Goal: Task Accomplishment & Management: Use online tool/utility

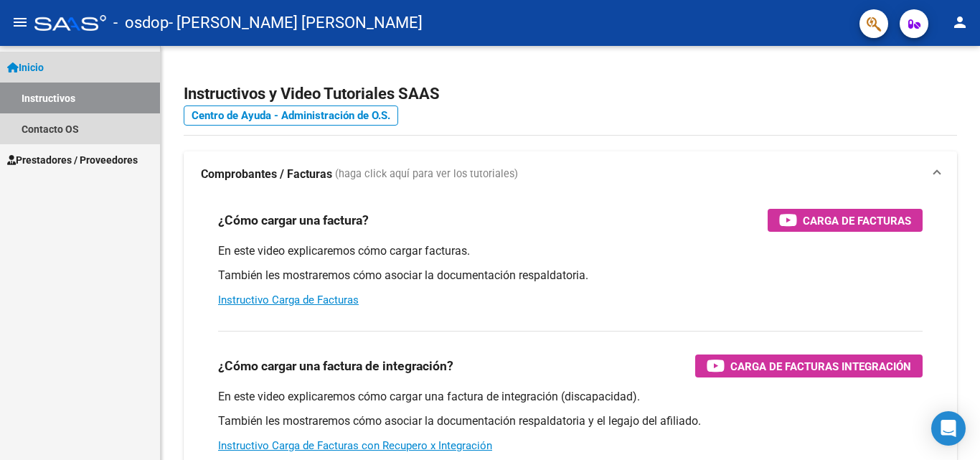
click at [65, 62] on link "Inicio" at bounding box center [80, 67] width 160 height 31
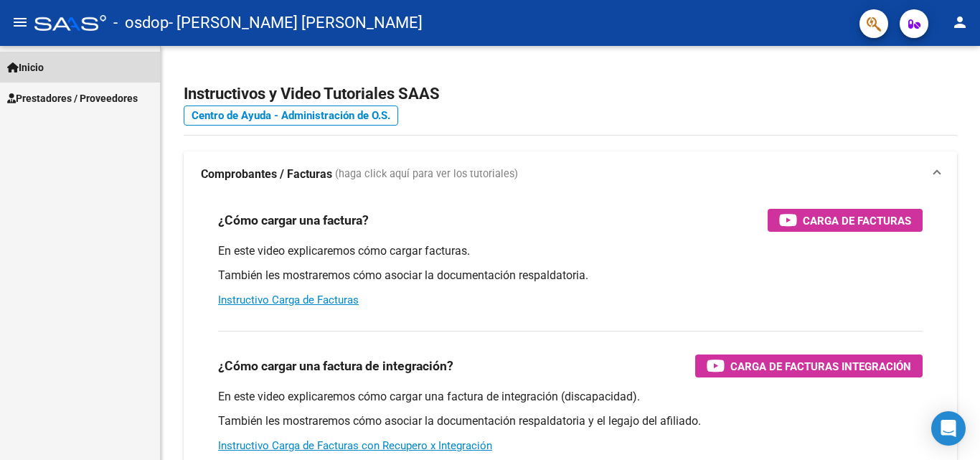
click at [65, 62] on link "Inicio" at bounding box center [80, 67] width 160 height 31
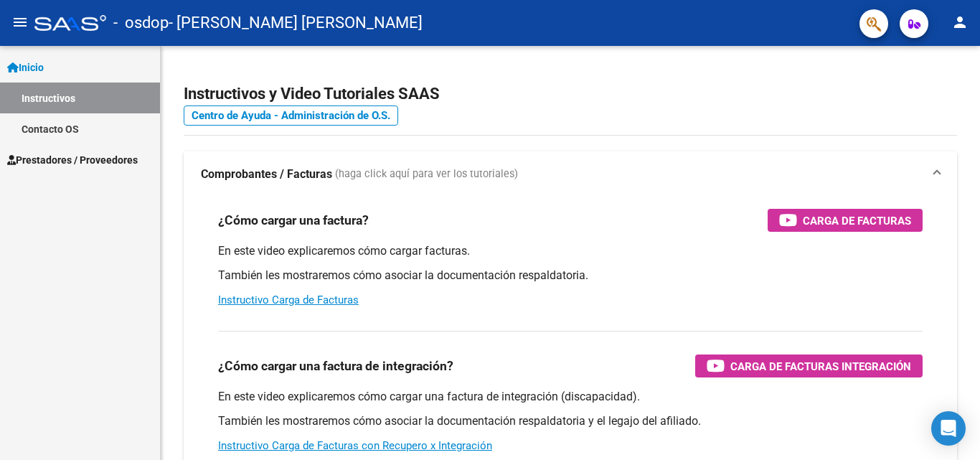
click at [61, 154] on span "Prestadores / Proveedores" at bounding box center [72, 160] width 131 height 16
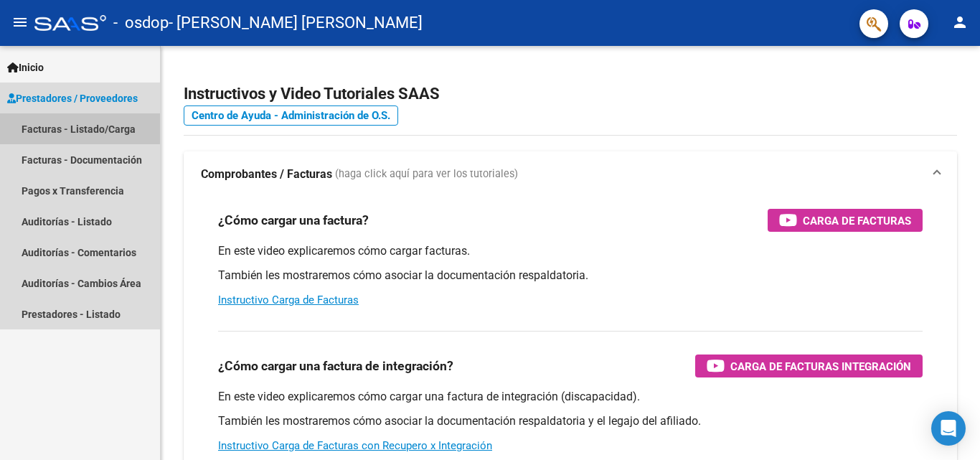
click at [70, 128] on link "Facturas - Listado/Carga" at bounding box center [80, 128] width 160 height 31
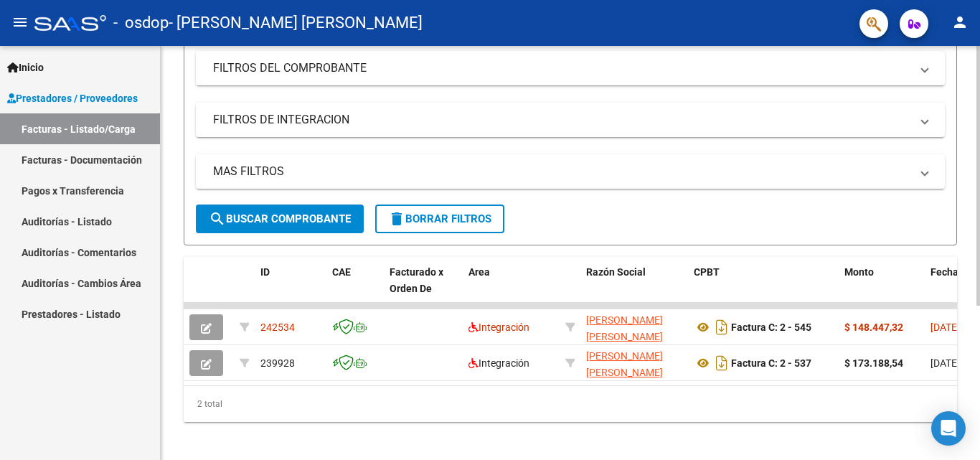
scroll to position [230, 0]
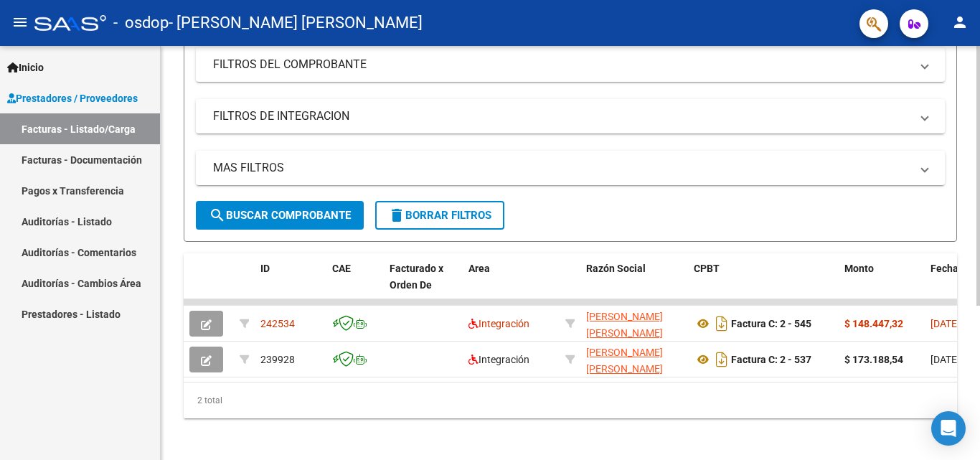
click at [969, 283] on div at bounding box center [978, 327] width 4 height 260
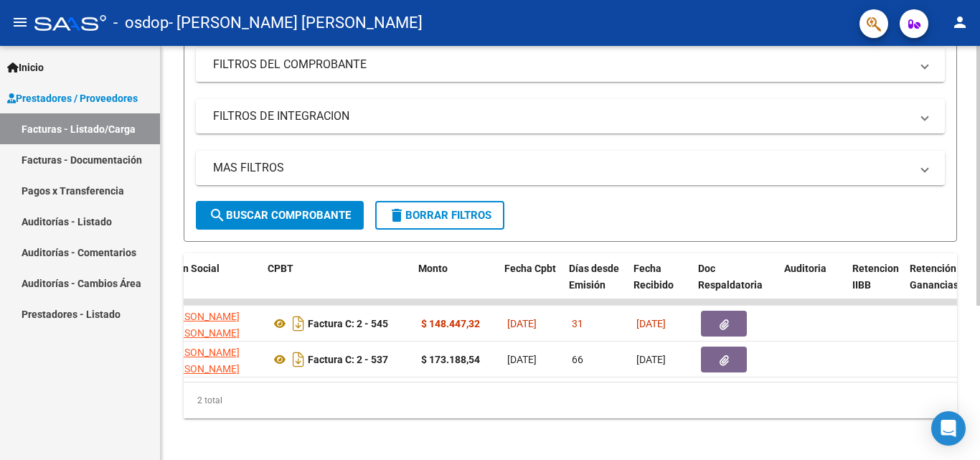
scroll to position [0, 426]
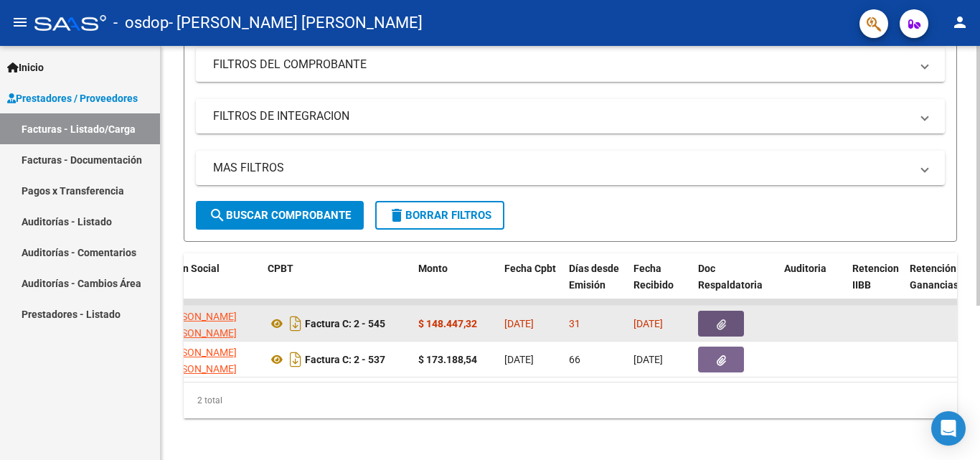
click at [722, 321] on icon "button" at bounding box center [721, 324] width 9 height 11
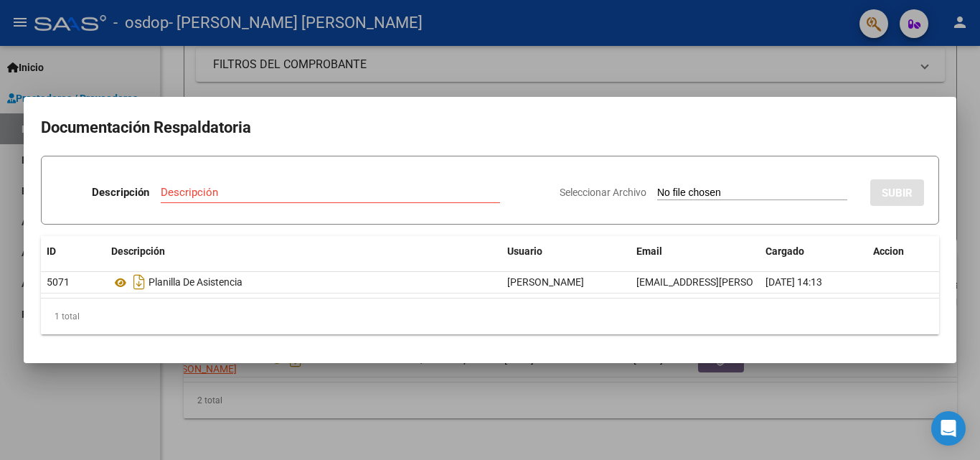
click at [921, 114] on h2 "Documentación Respaldatoria" at bounding box center [490, 127] width 898 height 27
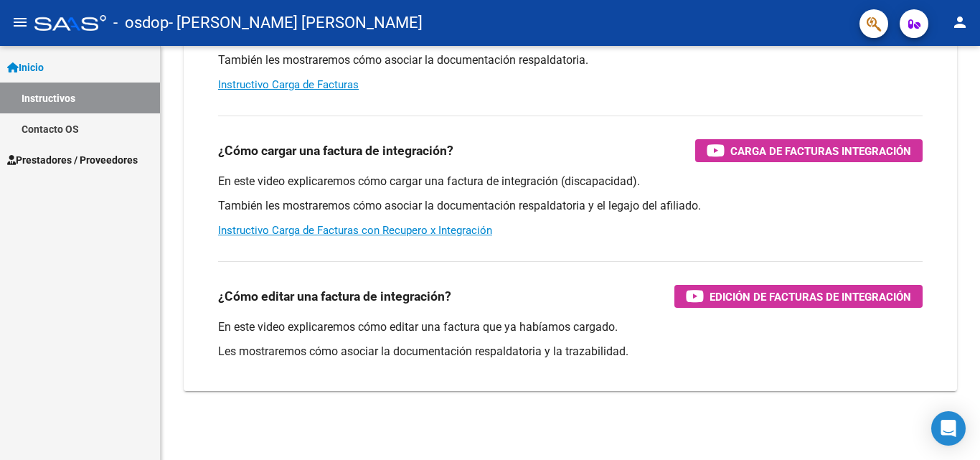
scroll to position [215, 0]
click at [78, 161] on span "Prestadores / Proveedores" at bounding box center [72, 160] width 131 height 16
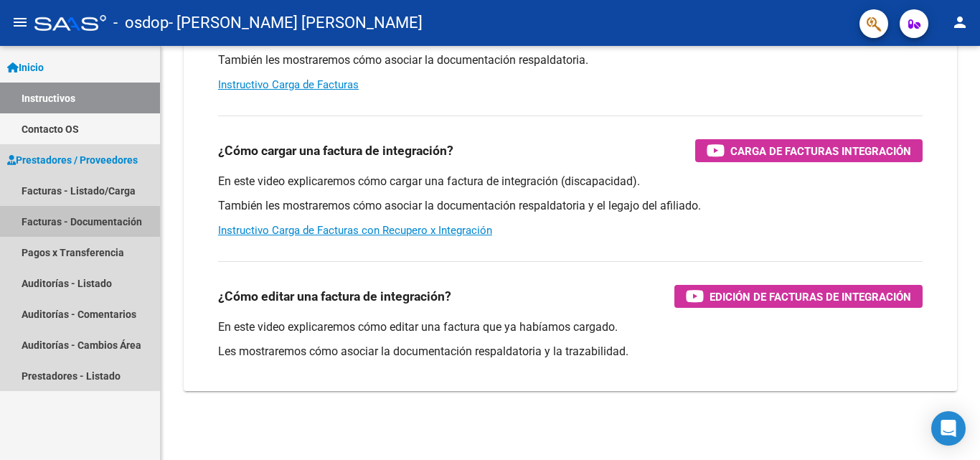
click at [78, 222] on link "Facturas - Documentación" at bounding box center [80, 221] width 160 height 31
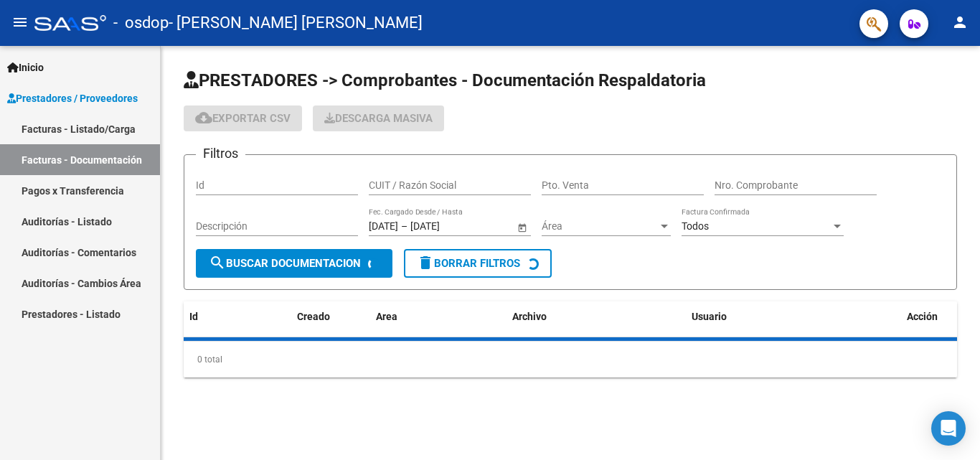
click at [963, 19] on mat-icon "person" at bounding box center [959, 22] width 17 height 17
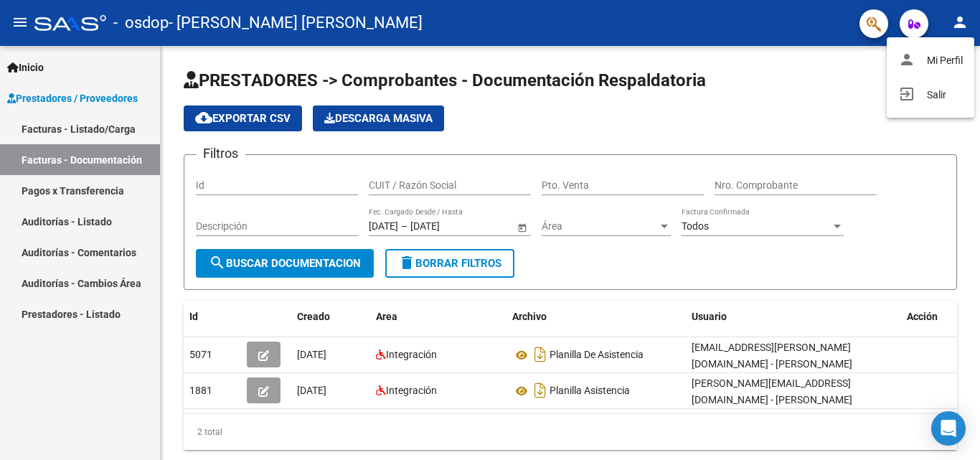
drag, startPoint x: 796, startPoint y: 418, endPoint x: 715, endPoint y: 423, distance: 80.5
click at [715, 423] on div at bounding box center [490, 230] width 980 height 460
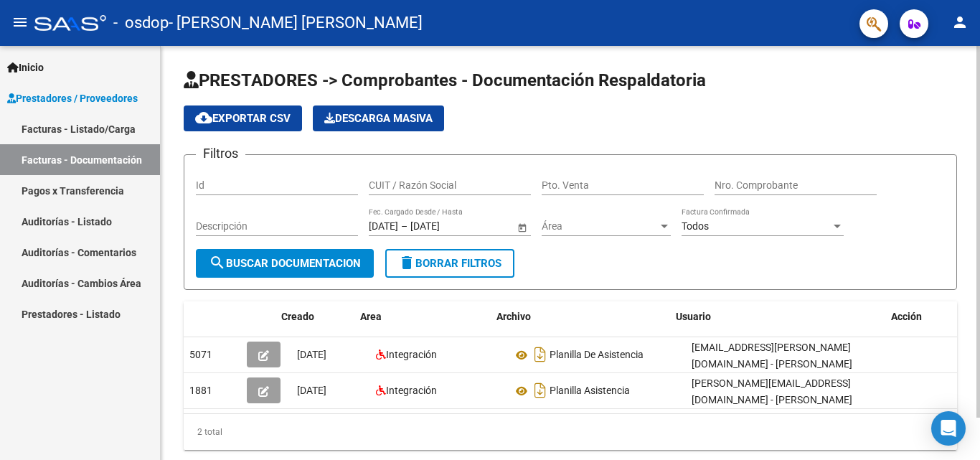
scroll to position [0, 16]
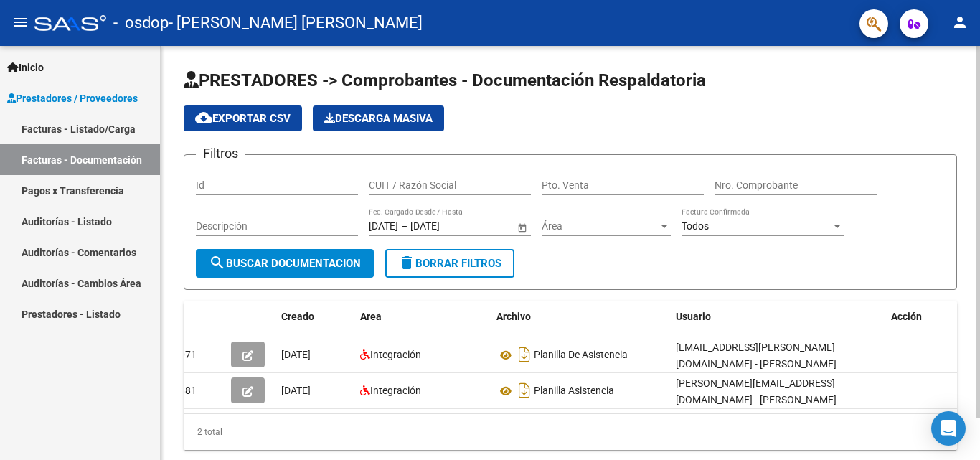
drag, startPoint x: 768, startPoint y: 414, endPoint x: 901, endPoint y: 412, distance: 133.5
click at [901, 412] on datatable-body "5071 [DATE] Integración Planilla De Asistencia [EMAIL_ADDRESS][PERSON_NAME][DOM…" at bounding box center [570, 375] width 773 height 76
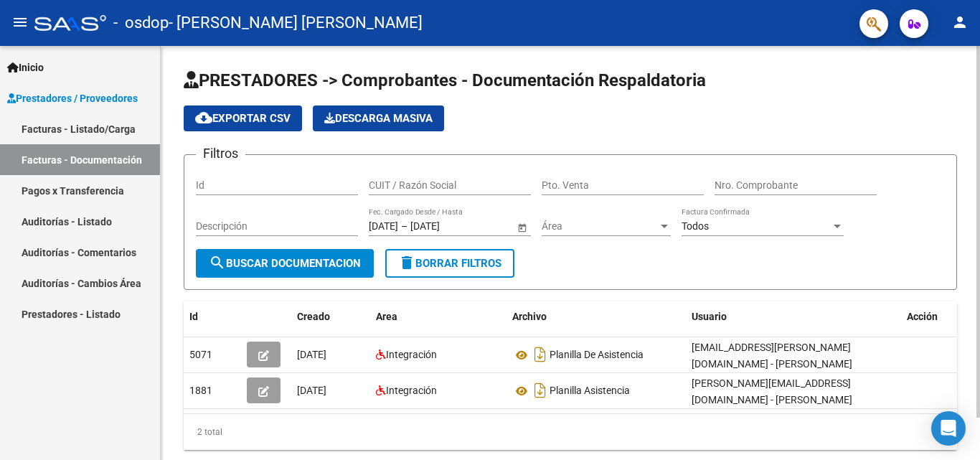
scroll to position [47, 0]
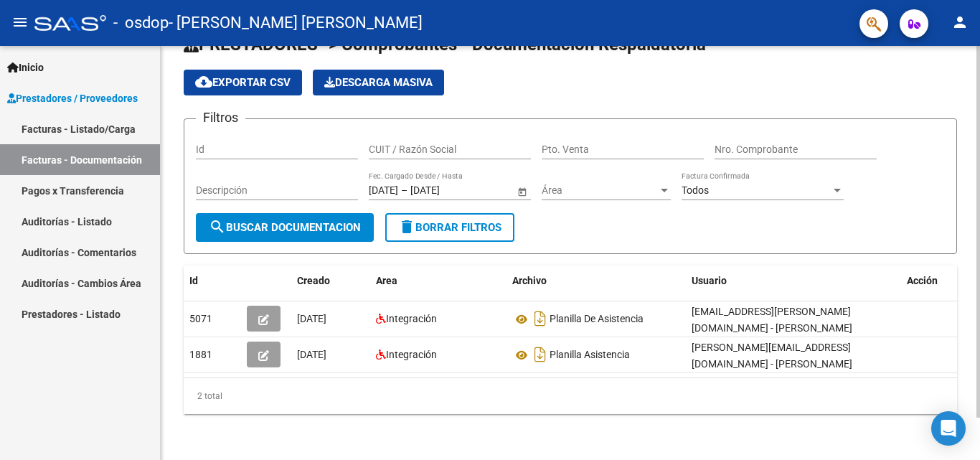
click at [969, 367] on div at bounding box center [978, 274] width 4 height 372
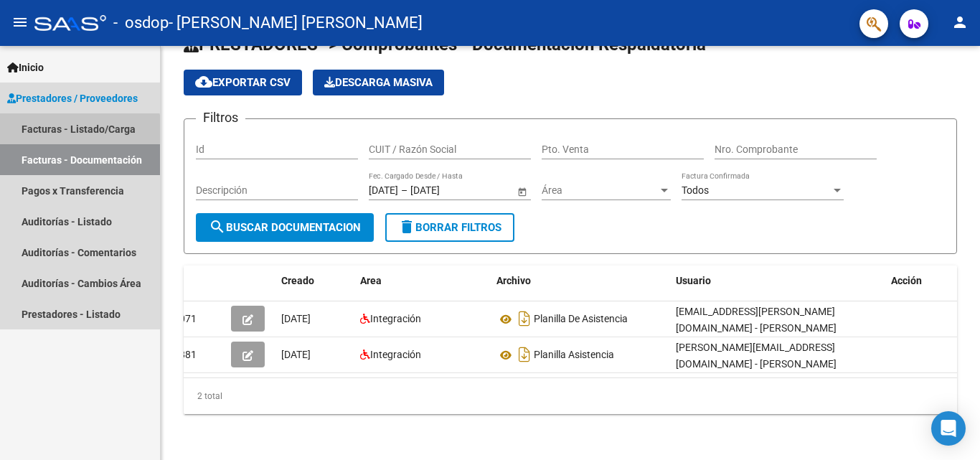
click at [74, 134] on link "Facturas - Listado/Carga" at bounding box center [80, 128] width 160 height 31
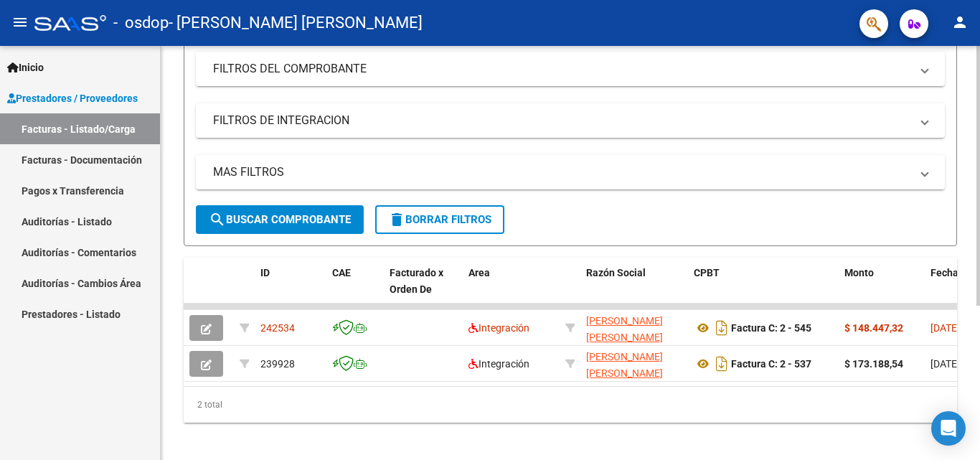
scroll to position [230, 0]
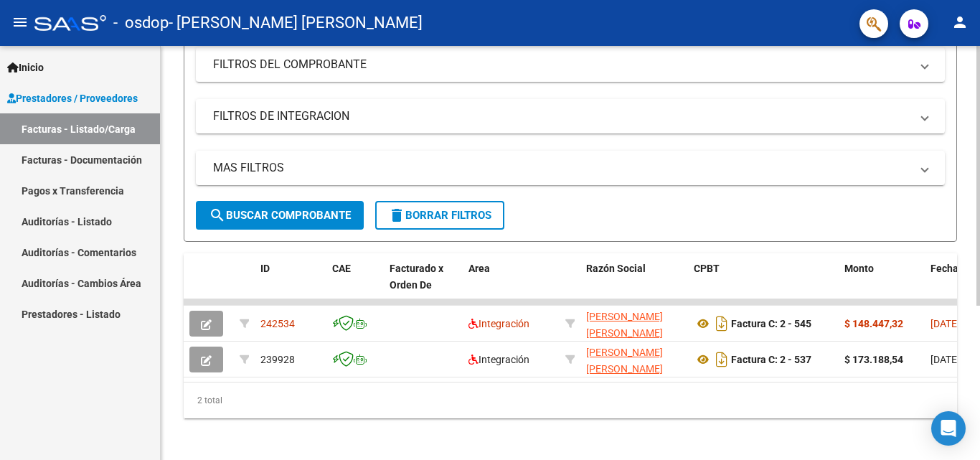
click at [969, 288] on div at bounding box center [978, 327] width 4 height 260
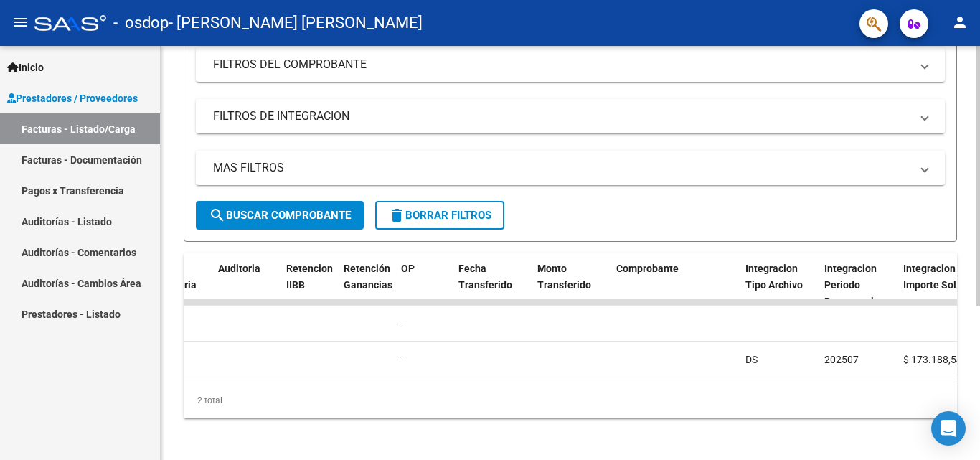
scroll to position [0, 0]
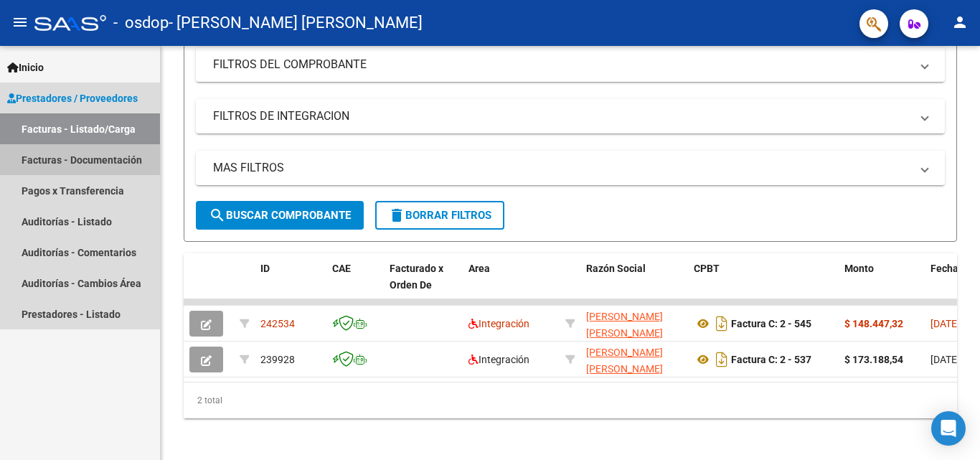
click at [116, 161] on link "Facturas - Documentación" at bounding box center [80, 159] width 160 height 31
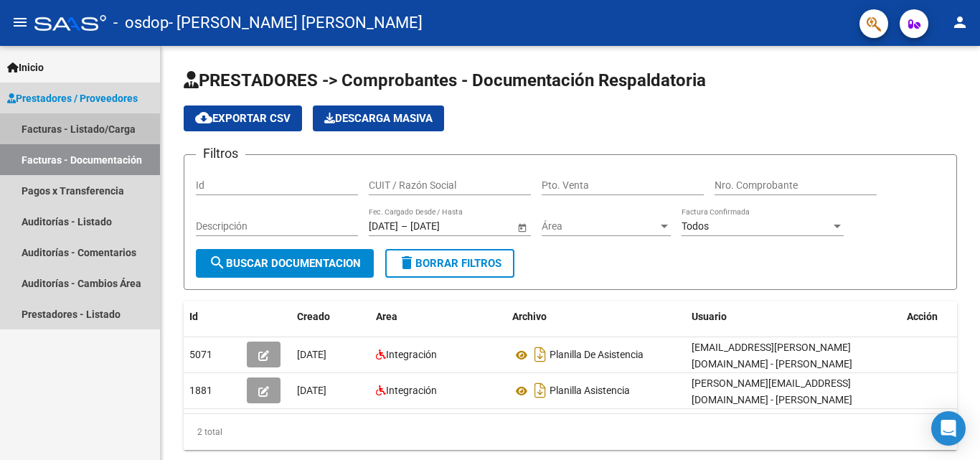
click at [128, 131] on link "Facturas - Listado/Carga" at bounding box center [80, 128] width 160 height 31
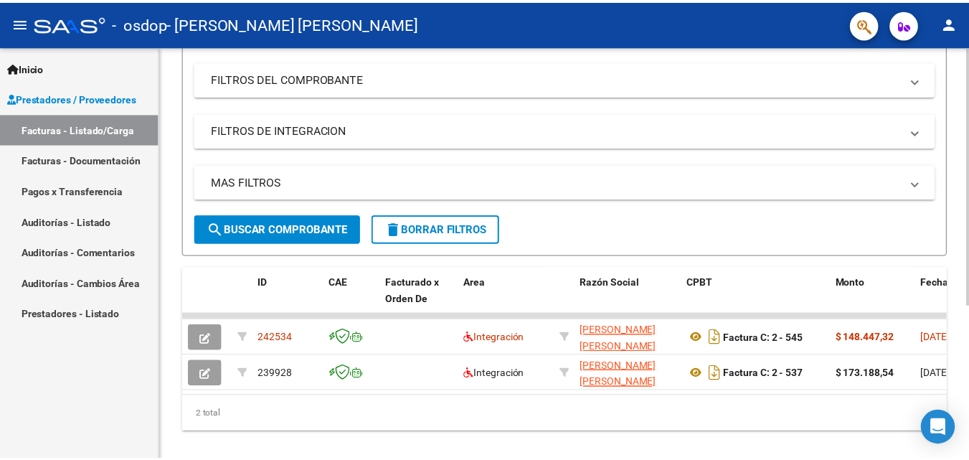
scroll to position [220, 0]
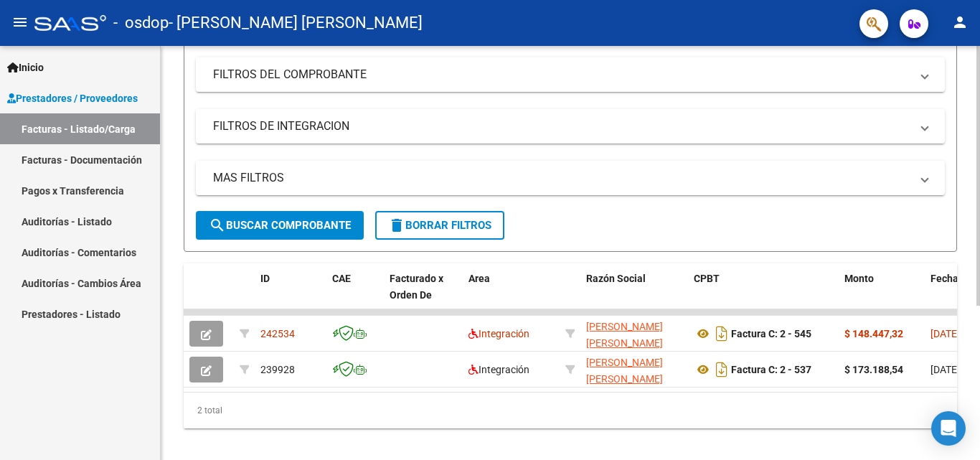
click at [958, 298] on div "Video tutorial PRESTADORES -> Listado de CPBTs Emitidos por Prestadores / Prove…" at bounding box center [572, 150] width 823 height 648
click at [958, 23] on mat-icon "person" at bounding box center [959, 22] width 17 height 17
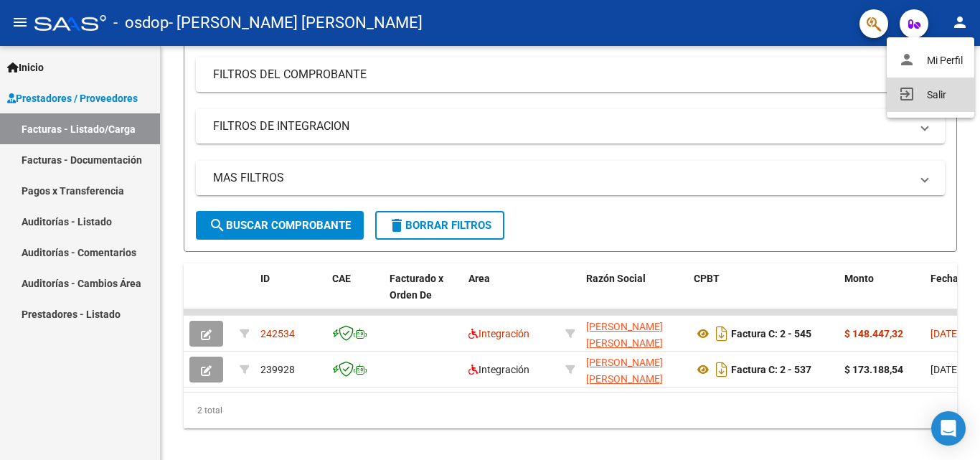
click at [930, 92] on button "exit_to_app Salir" at bounding box center [931, 94] width 88 height 34
